Goal: Obtain resource: Obtain resource

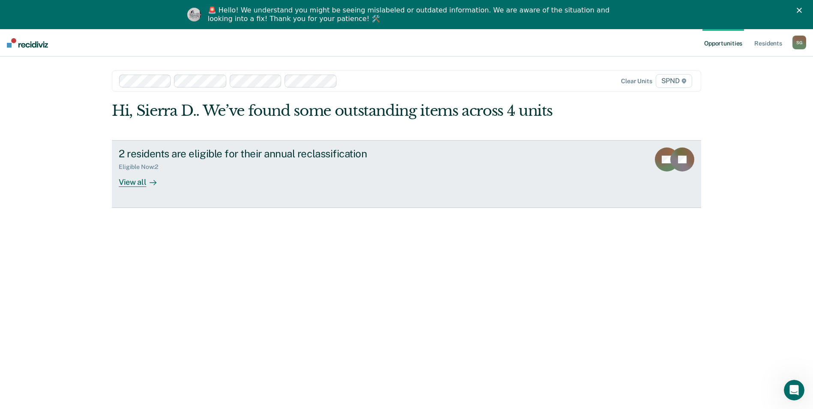
click at [128, 184] on div "View all" at bounding box center [143, 178] width 48 height 17
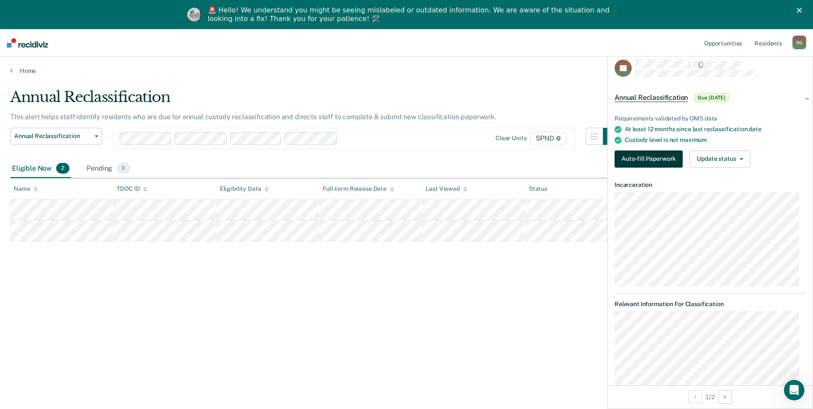
click at [633, 159] on button "Auto-fill Paperwork" at bounding box center [648, 158] width 68 height 17
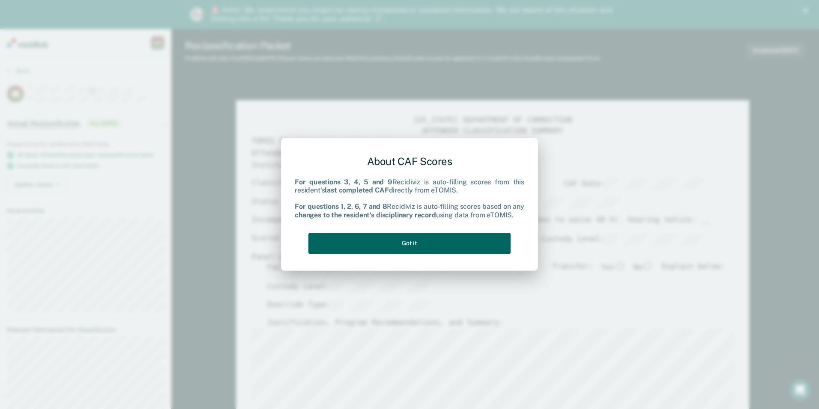
click at [427, 240] on button "Got it" at bounding box center [410, 243] width 202 height 21
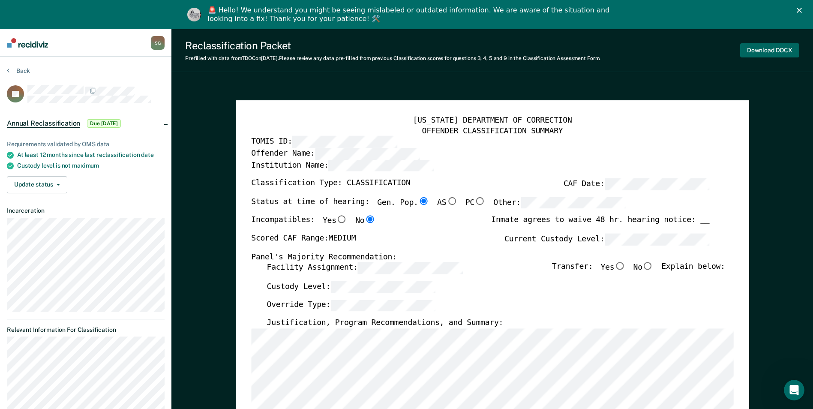
click at [793, 48] on button "Download DOCX" at bounding box center [769, 50] width 59 height 14
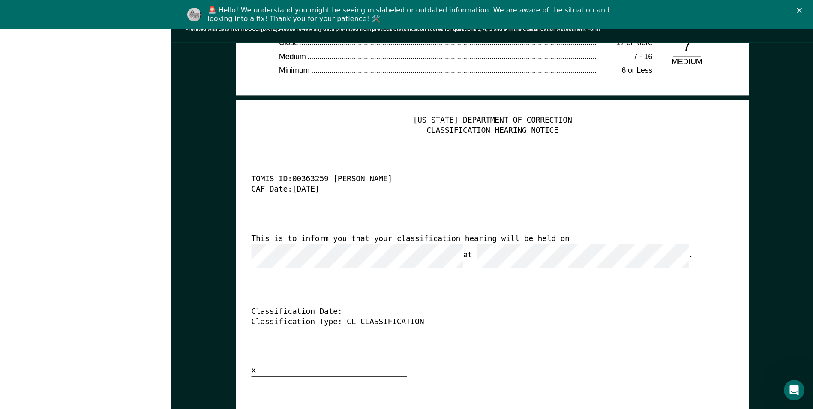
scroll to position [2057, 0]
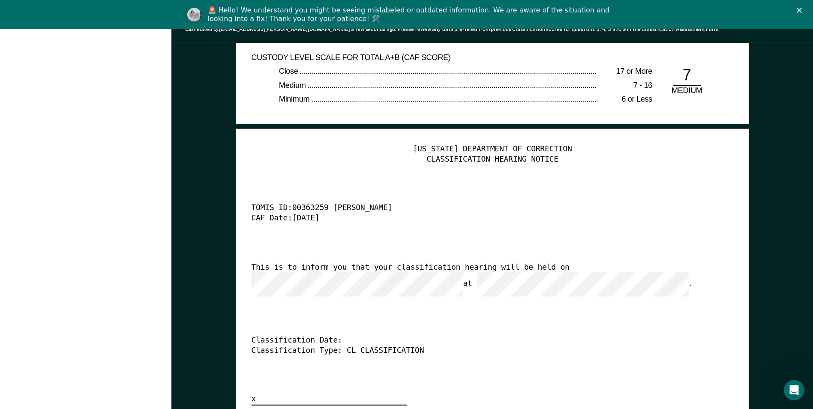
click at [407, 307] on div "[US_STATE] DEPARTMENT OF CORRECTION CLASSIFICATION HEARING NOTICE TOMIS ID: 003…" at bounding box center [492, 274] width 482 height 261
click at [384, 289] on div "[US_STATE] DEPARTMENT OF CORRECTION CLASSIFICATION HEARING NOTICE TOMIS ID: 003…" at bounding box center [492, 274] width 482 height 261
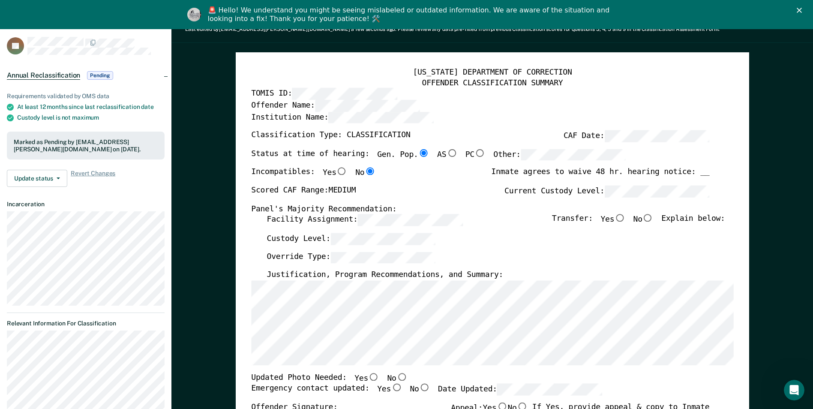
scroll to position [0, 0]
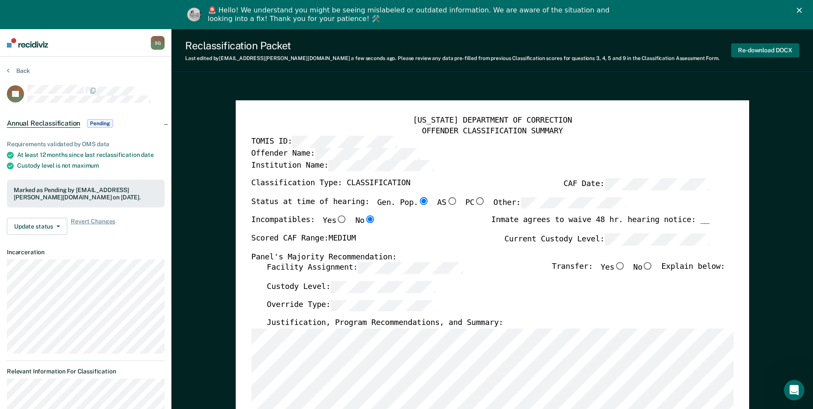
click at [782, 51] on button "Re-download DOCX" at bounding box center [765, 50] width 68 height 14
click at [12, 71] on button "Back" at bounding box center [18, 71] width 23 height 8
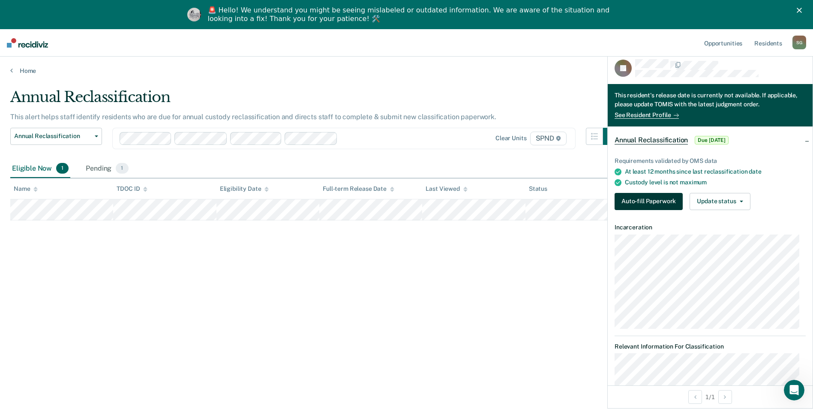
click at [658, 201] on button "Auto-fill Paperwork" at bounding box center [648, 201] width 68 height 17
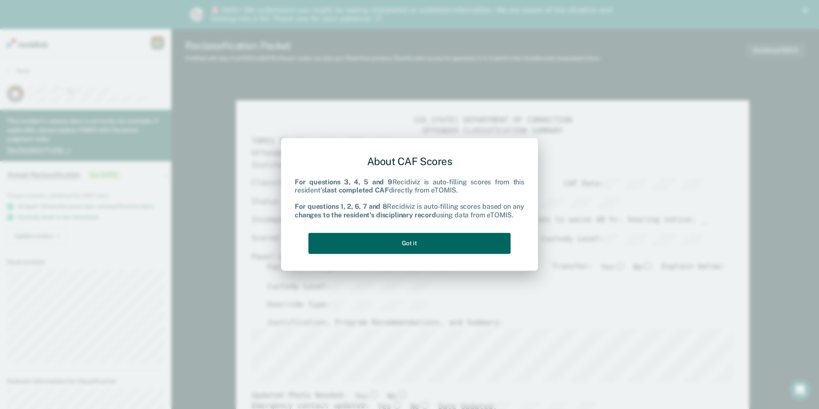
click at [385, 249] on button "Got it" at bounding box center [410, 243] width 202 height 21
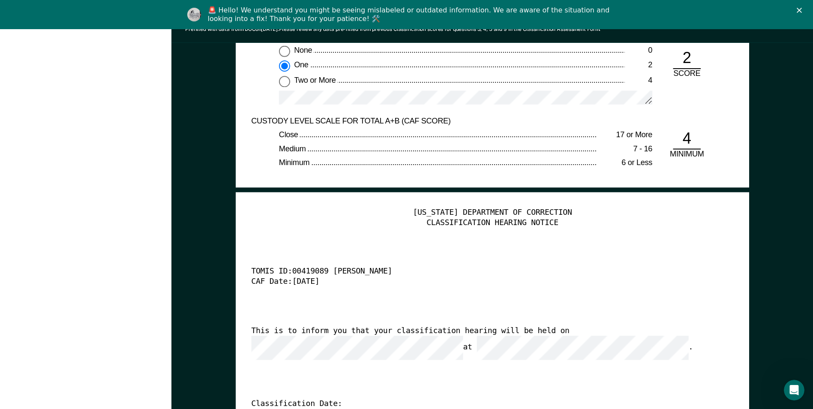
scroll to position [2185, 0]
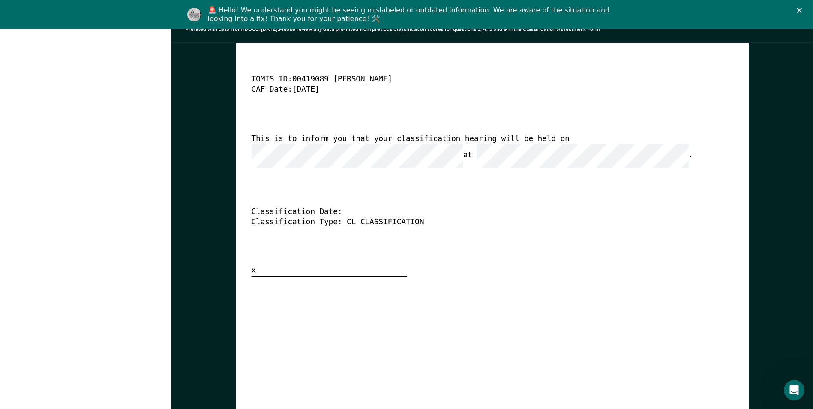
click at [298, 145] on div "This is to inform you that your classification hearing will be held on at ." at bounding box center [480, 151] width 458 height 34
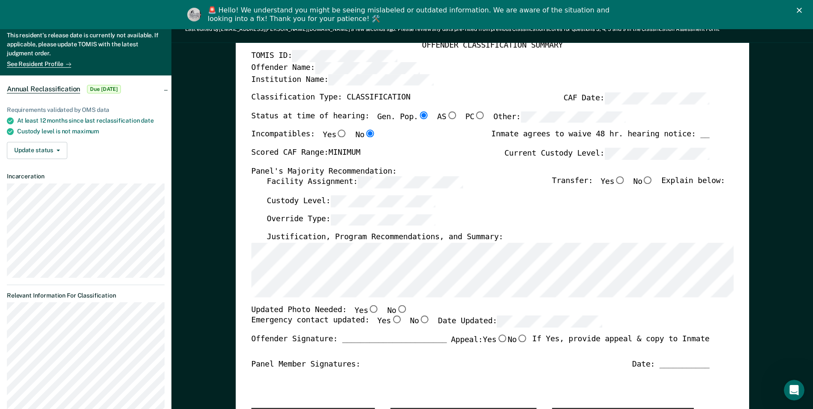
scroll to position [0, 0]
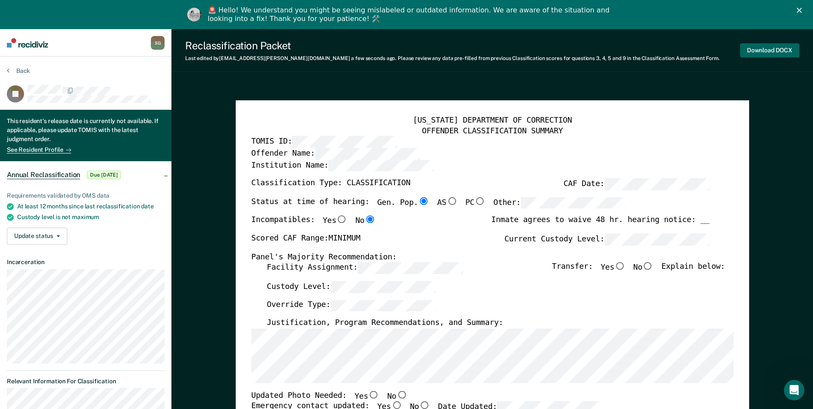
click at [775, 48] on button "Download DOCX" at bounding box center [769, 50] width 59 height 14
type textarea "x"
